Goal: Task Accomplishment & Management: Manage account settings

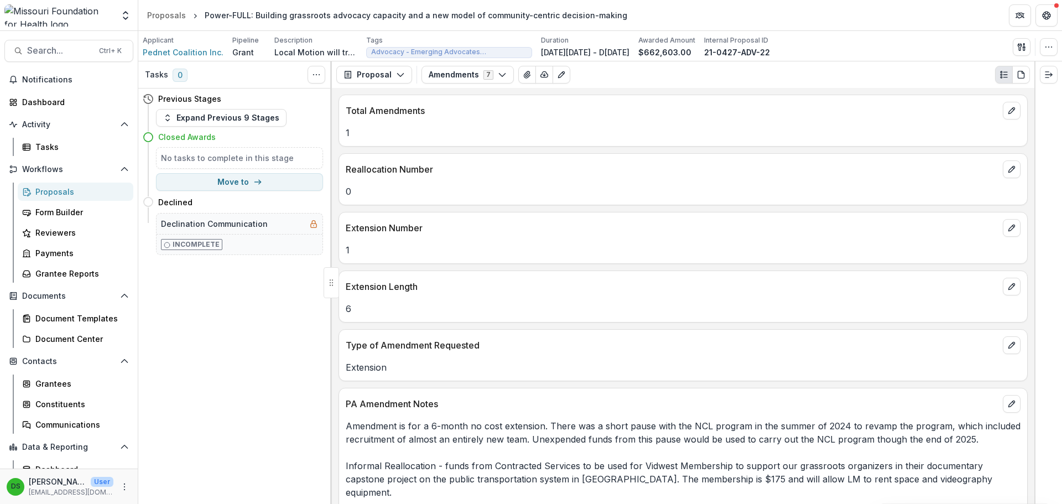
click at [79, 193] on div "Proposals" at bounding box center [79, 192] width 89 height 12
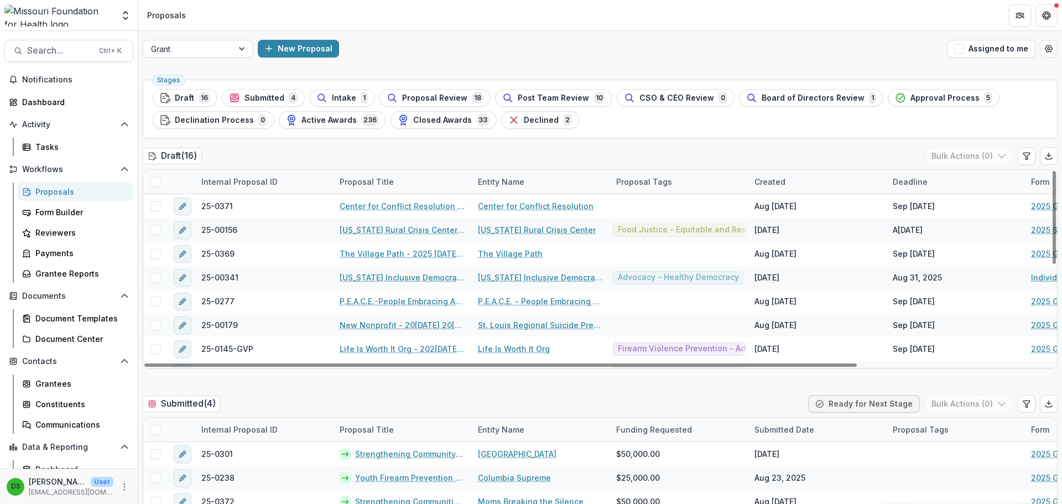
click at [600, 15] on header "Proposals" at bounding box center [600, 15] width 924 height 30
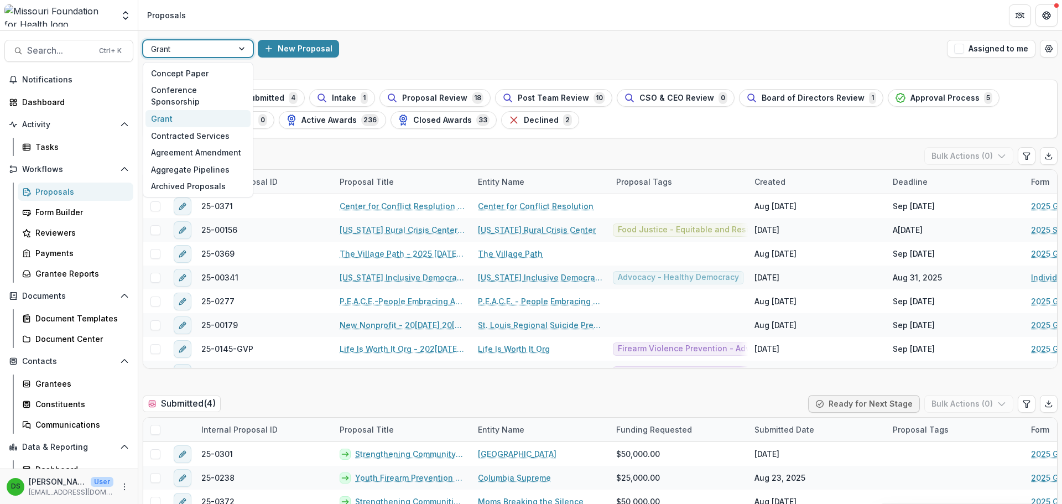
click at [207, 46] on div at bounding box center [188, 49] width 74 height 14
click at [206, 67] on div "Concept Paper" at bounding box center [197, 73] width 105 height 17
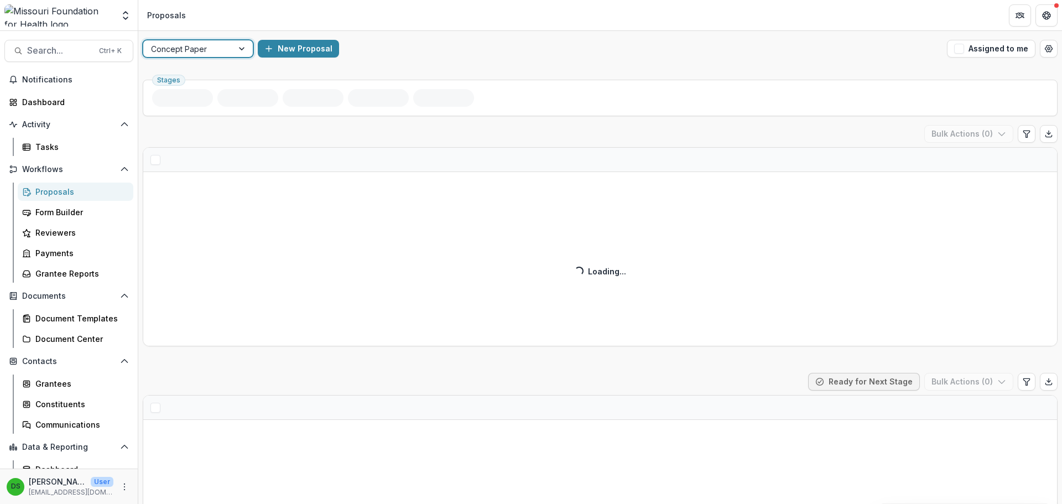
click at [430, 25] on header "Proposals" at bounding box center [600, 15] width 924 height 30
click at [190, 41] on div "Concept Paper" at bounding box center [188, 49] width 90 height 16
click at [189, 44] on div at bounding box center [188, 49] width 74 height 14
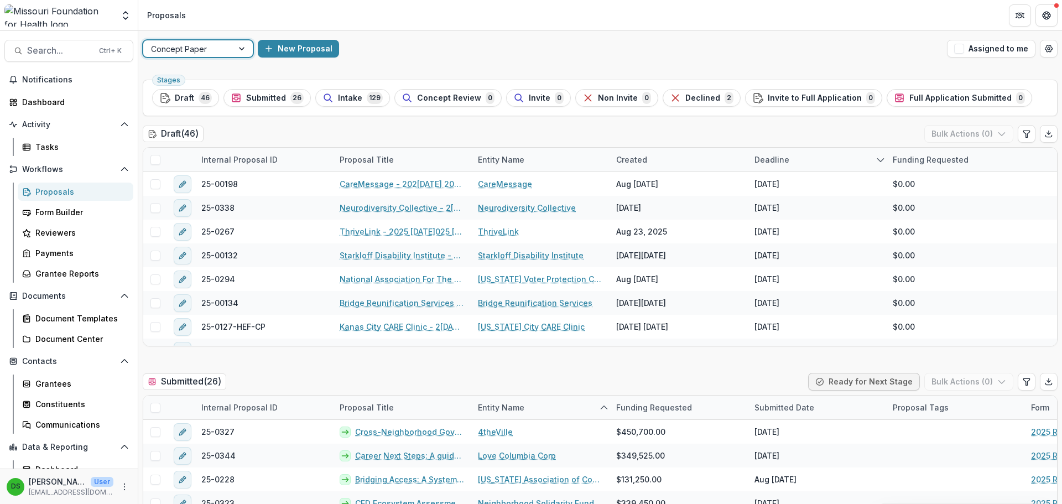
click at [458, 65] on div "Concept Paper New Proposal Assigned to me" at bounding box center [600, 48] width 924 height 35
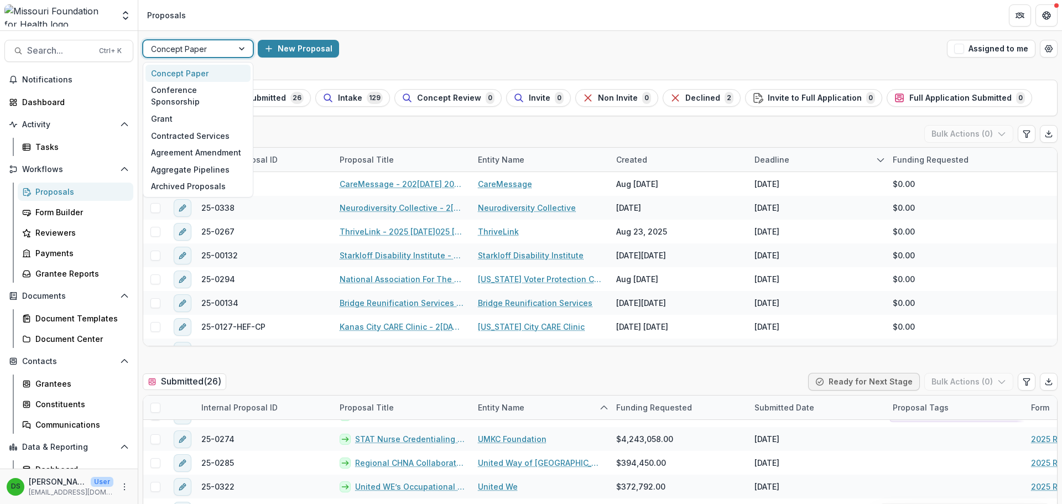
click at [187, 47] on div at bounding box center [188, 49] width 74 height 14
click at [189, 110] on div "Grant" at bounding box center [197, 118] width 105 height 17
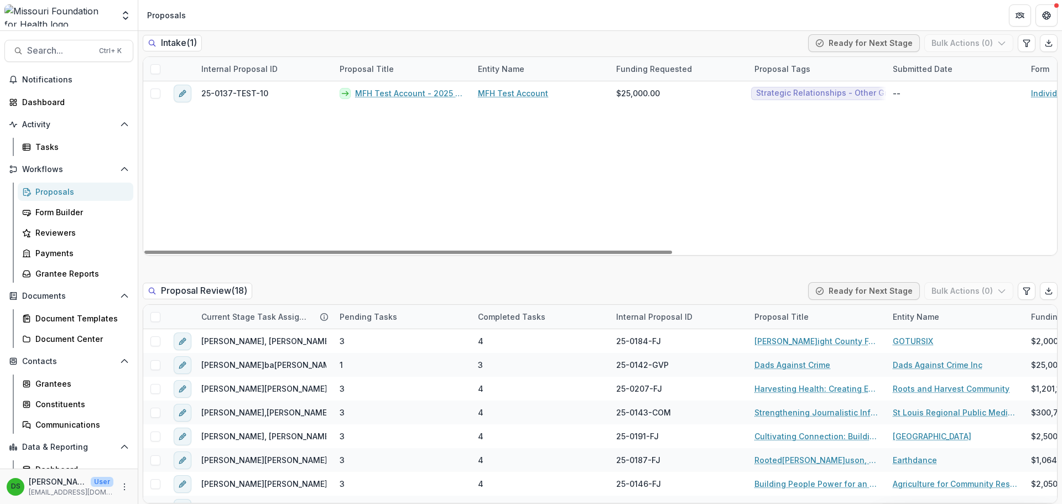
scroll to position [774, 0]
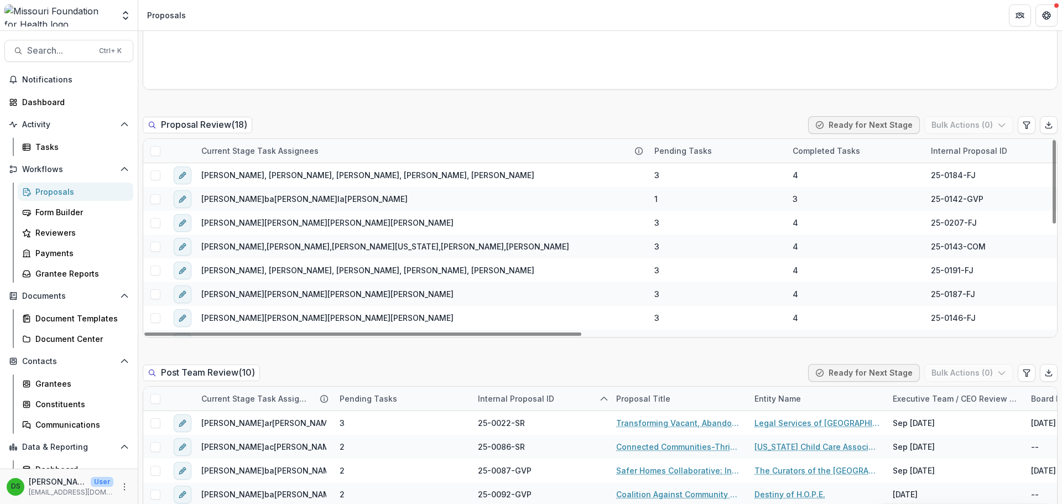
drag, startPoint x: 646, startPoint y: 153, endPoint x: 593, endPoint y: 106, distance: 70.9
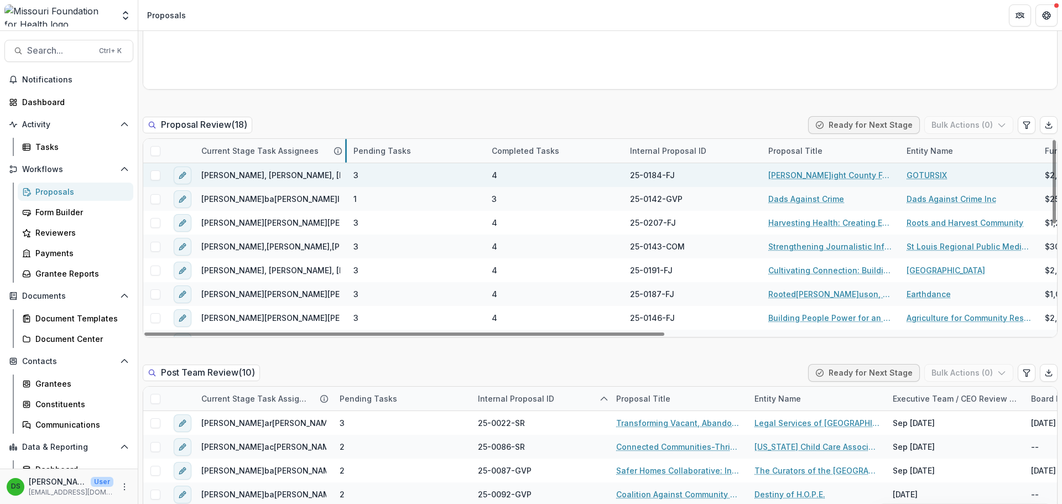
drag, startPoint x: 646, startPoint y: 154, endPoint x: 345, endPoint y: 166, distance: 301.1
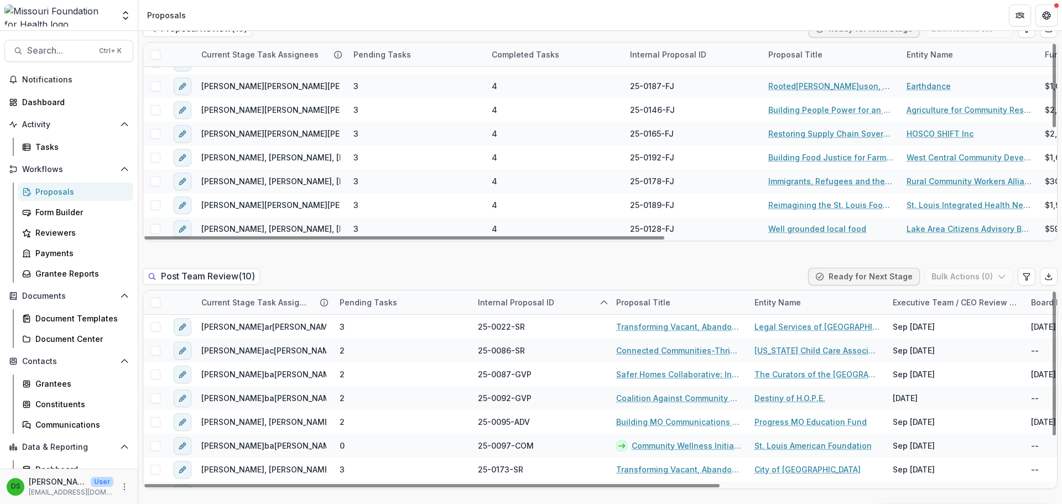
scroll to position [996, 0]
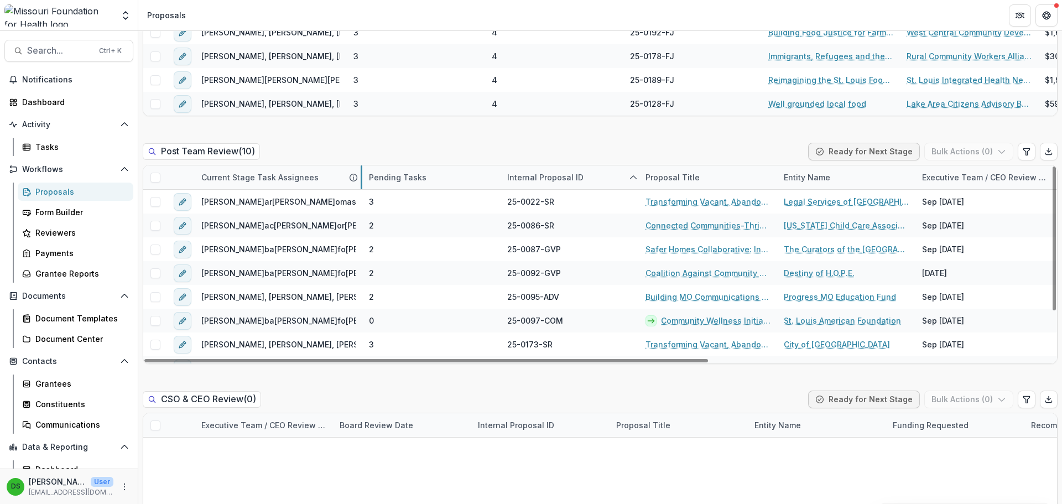
drag, startPoint x: 332, startPoint y: 181, endPoint x: 361, endPoint y: 180, distance: 29.3
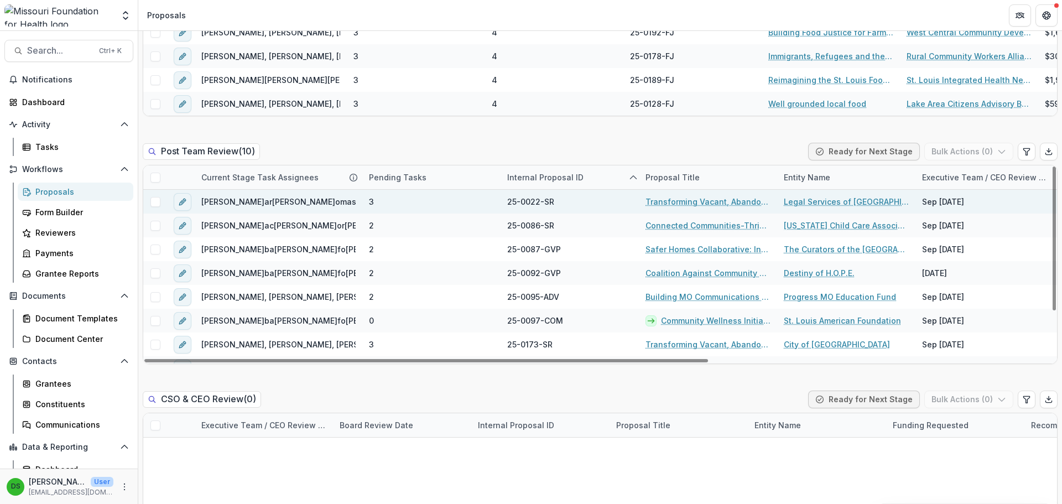
click at [687, 201] on link "Transforming Vacant, Abandoned, and Deteriorated (VAD) Properties through Court…" at bounding box center [707, 202] width 125 height 12
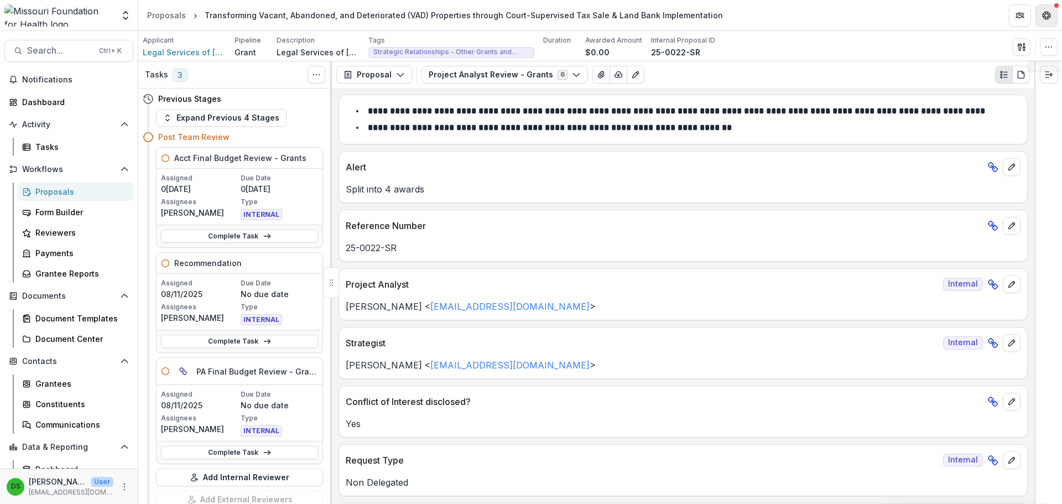
click at [1056, 14] on button "Get Help" at bounding box center [1046, 15] width 22 height 22
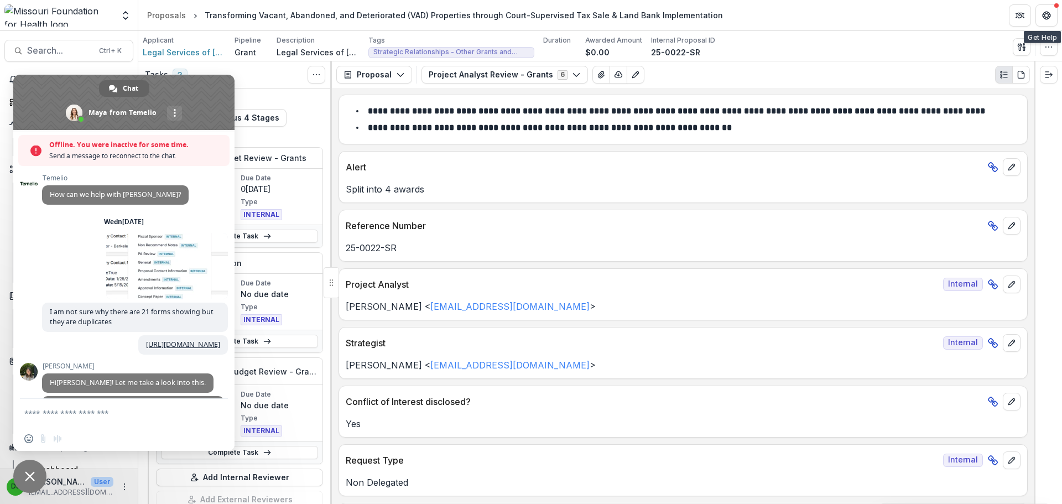
scroll to position [5266, 0]
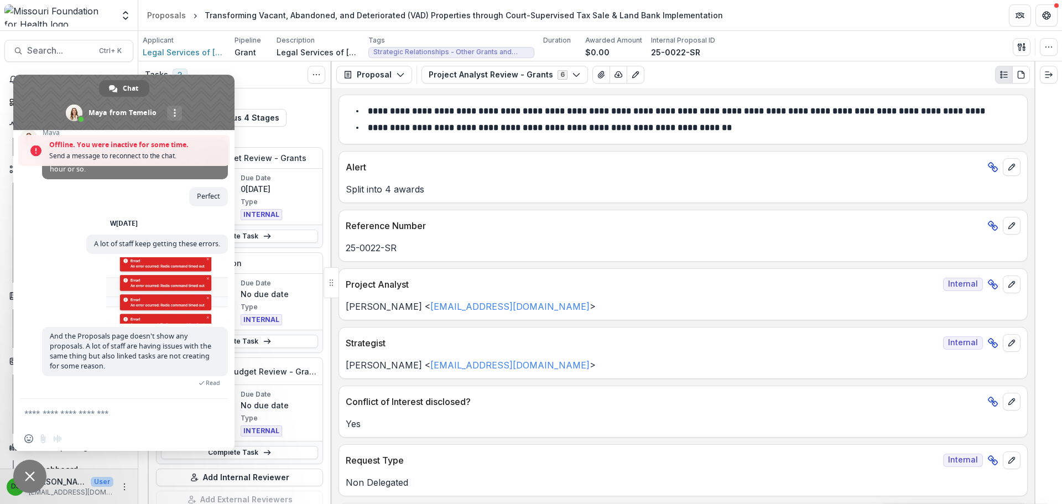
click at [119, 419] on textarea "Compose your message..." at bounding box center [112, 413] width 177 height 28
click at [111, 414] on textarea "Compose your message..." at bounding box center [112, 413] width 177 height 28
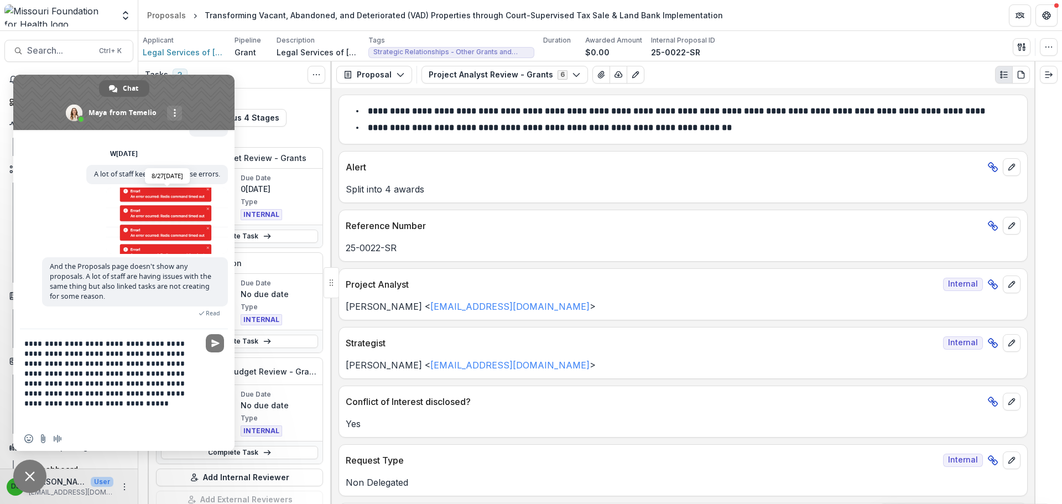
scroll to position [5300, 0]
type textarea "**********"
click at [212, 347] on span "Send" at bounding box center [215, 343] width 18 height 18
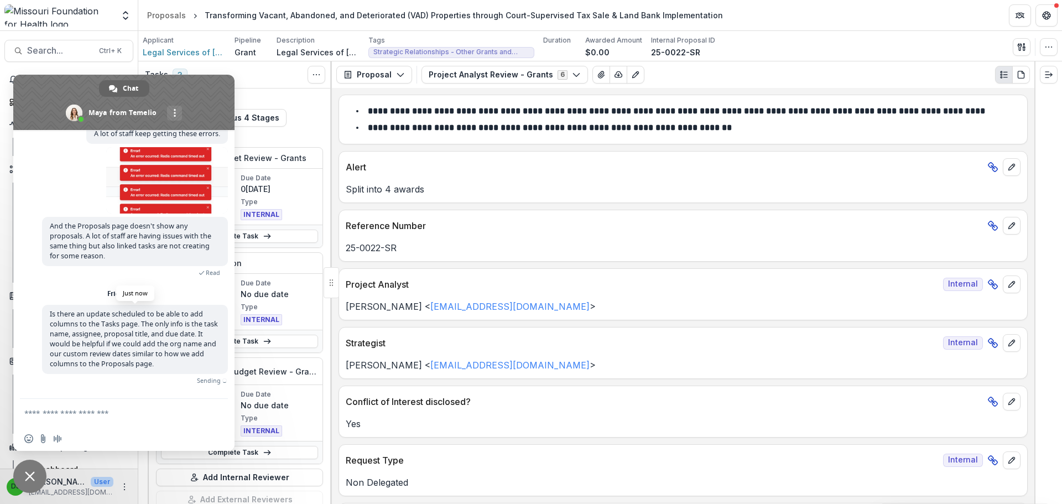
scroll to position [5328, 0]
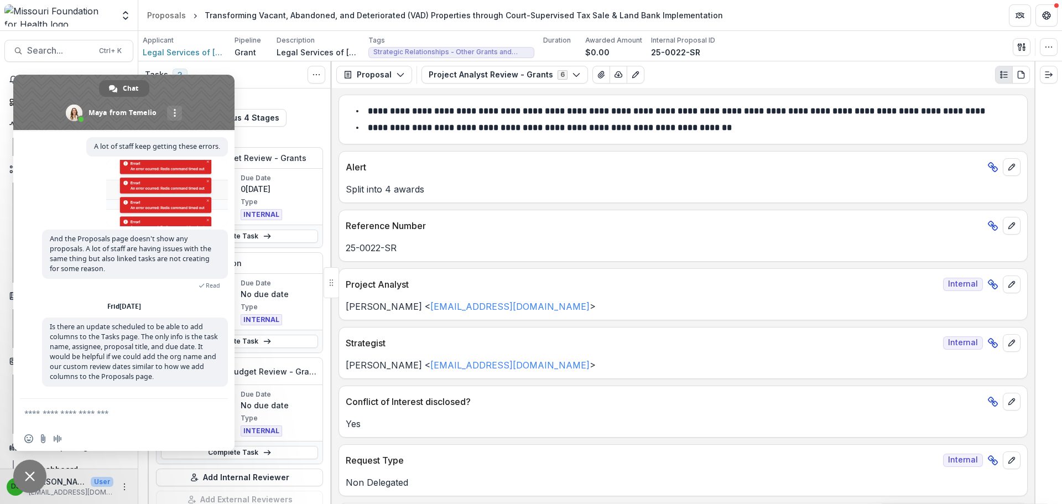
click at [29, 485] on span "Close chat" at bounding box center [29, 476] width 33 height 33
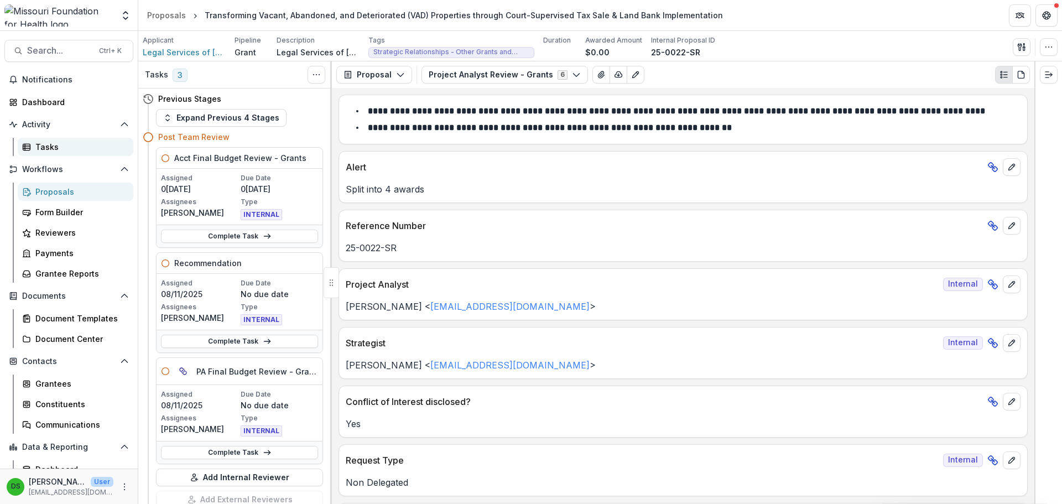
click at [46, 140] on link "Tasks" at bounding box center [76, 147] width 116 height 18
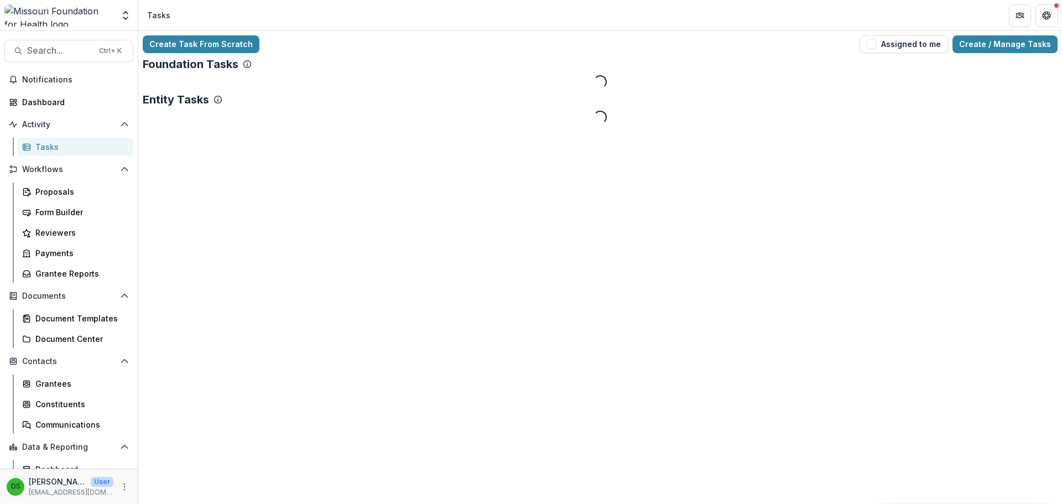
drag, startPoint x: 280, startPoint y: 151, endPoint x: 454, endPoint y: 12, distance: 222.3
click at [454, 12] on header "Tasks" at bounding box center [600, 15] width 924 height 30
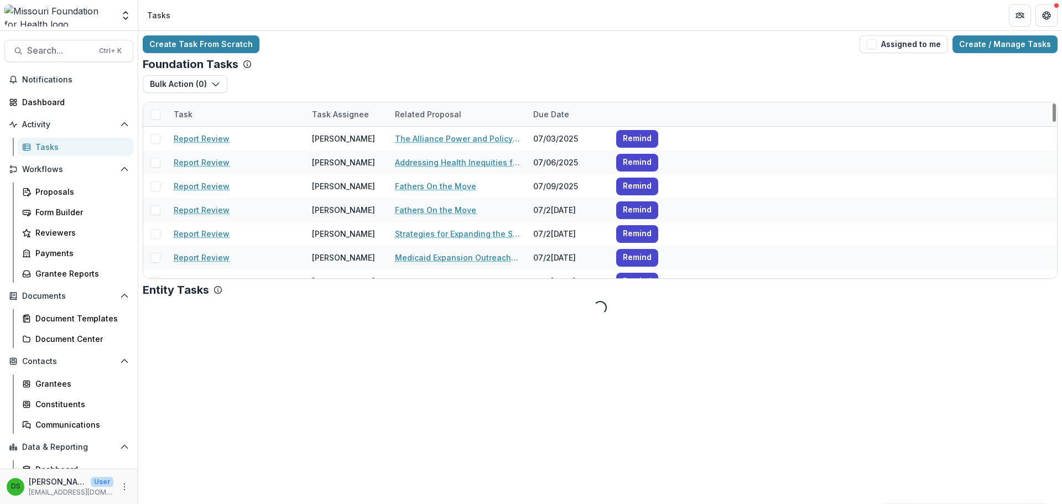
click at [342, 116] on div "Task Assignee" at bounding box center [340, 114] width 70 height 12
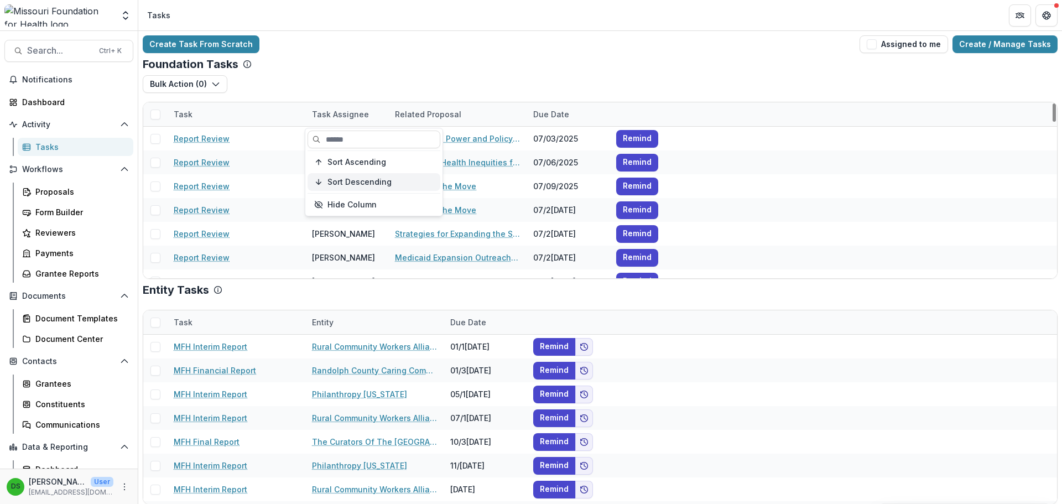
click at [348, 183] on span "Sort Descending" at bounding box center [359, 182] width 64 height 9
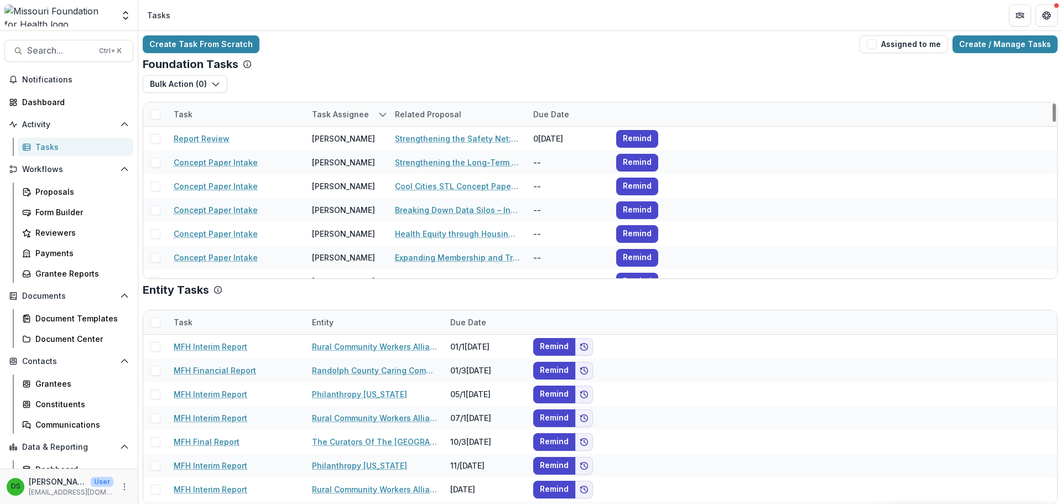
click at [376, 82] on div "Bulk Action ( 0 ) Reporting Schedule Tasks" at bounding box center [600, 88] width 915 height 27
click at [336, 120] on div "Task Assignee" at bounding box center [346, 114] width 83 height 24
click at [342, 164] on span "Sort Ascending" at bounding box center [356, 162] width 59 height 9
click at [356, 72] on div "Foundation Tasks Bulk Action ( 0 ) Reporting Schedule Tasks Task Task Assignee …" at bounding box center [600, 168] width 915 height 221
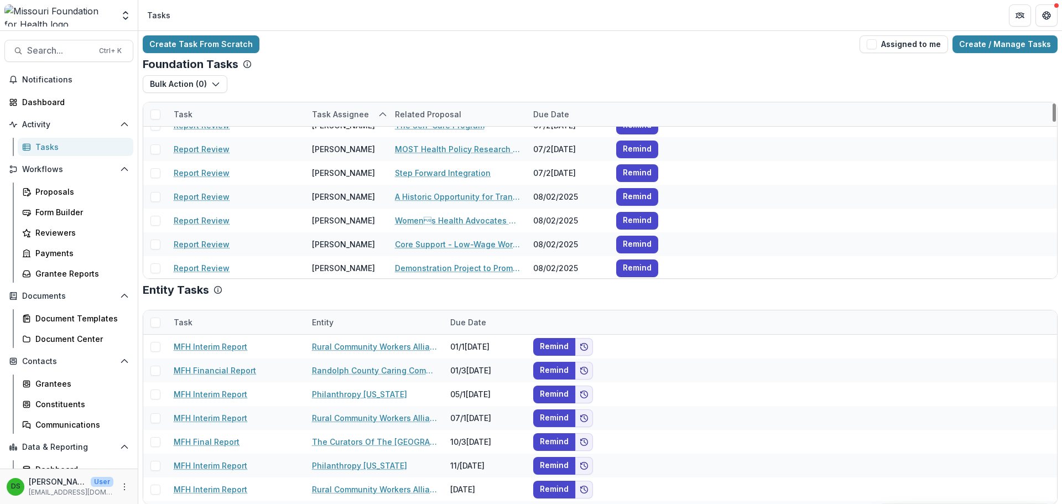
scroll to position [8186, 0]
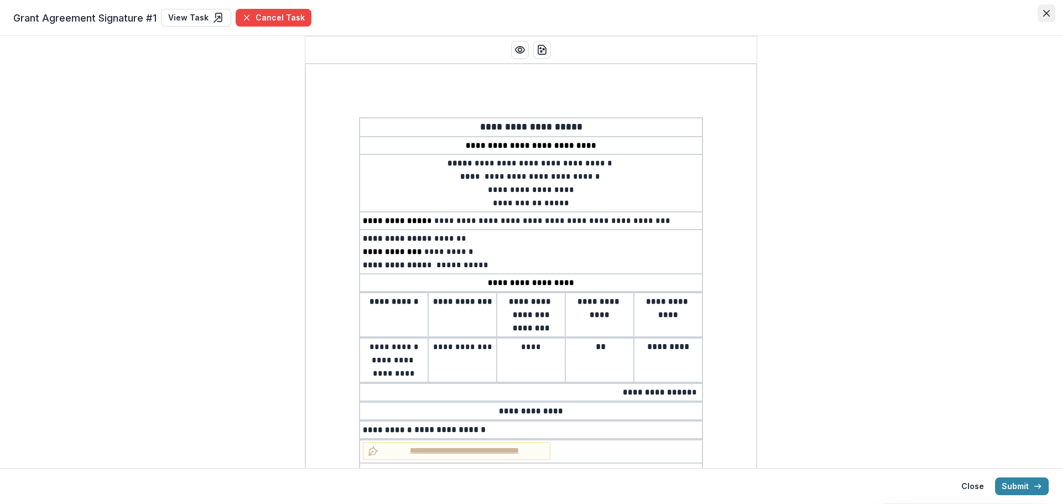
click at [1048, 18] on button "Close" at bounding box center [1047, 13] width 18 height 18
